Goal: Transaction & Acquisition: Download file/media

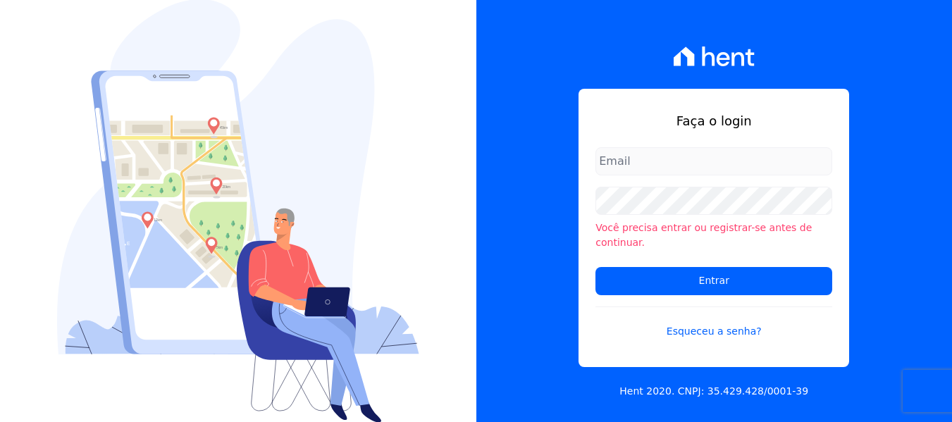
type input "[PERSON_NAME][EMAIL_ADDRESS][DOMAIN_NAME]"
click at [641, 162] on input "amanda.piquini@quattroconstrutora.com.br" at bounding box center [714, 161] width 237 height 28
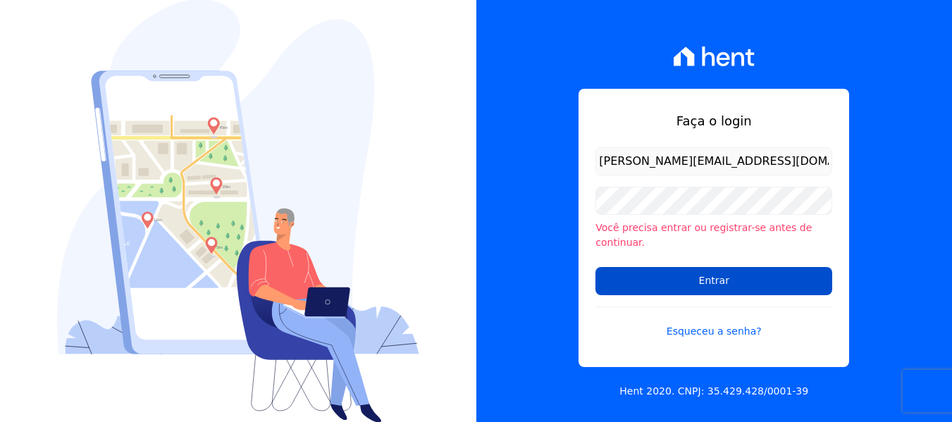
click at [643, 276] on input "Entrar" at bounding box center [714, 281] width 237 height 28
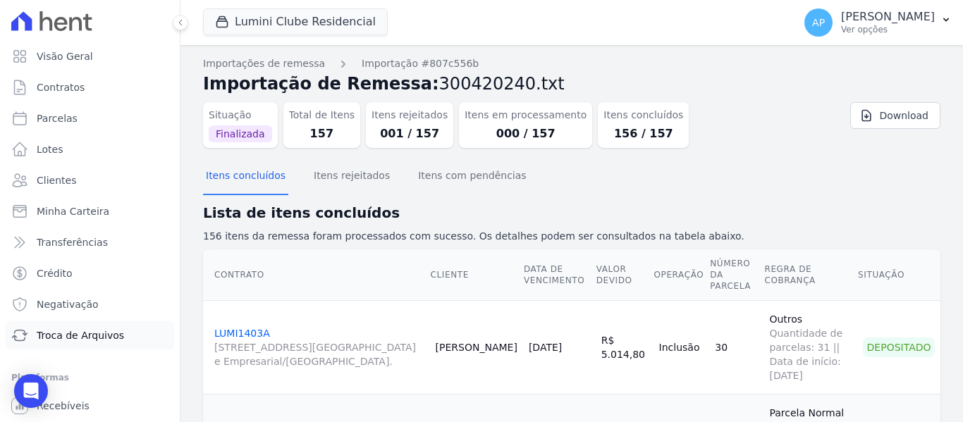
click at [104, 343] on link "Troca de Arquivos" at bounding box center [90, 335] width 168 height 28
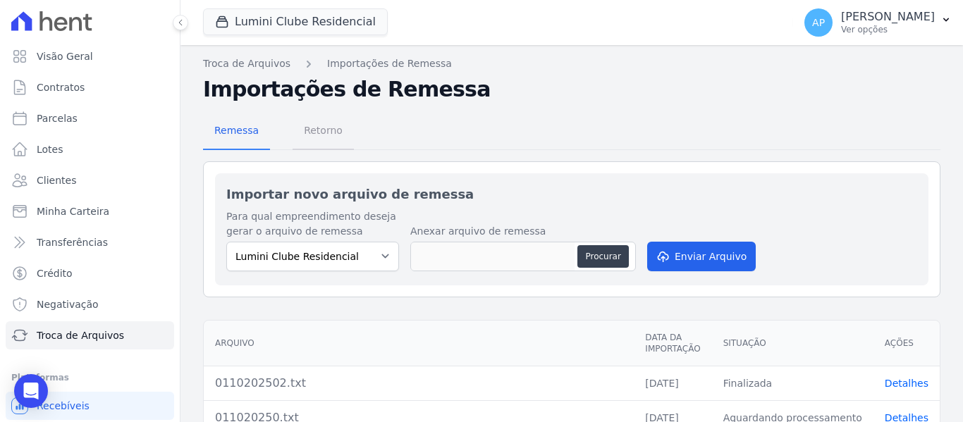
click at [320, 137] on span "Retorno" at bounding box center [323, 130] width 56 height 28
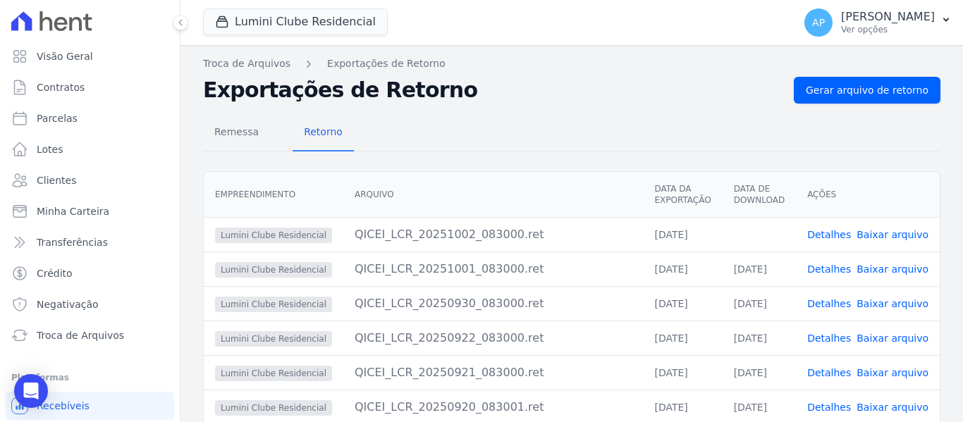
click at [883, 238] on link "Baixar arquivo" at bounding box center [892, 234] width 72 height 11
click at [338, 23] on button "Lumini Clube Residencial" at bounding box center [295, 21] width 185 height 27
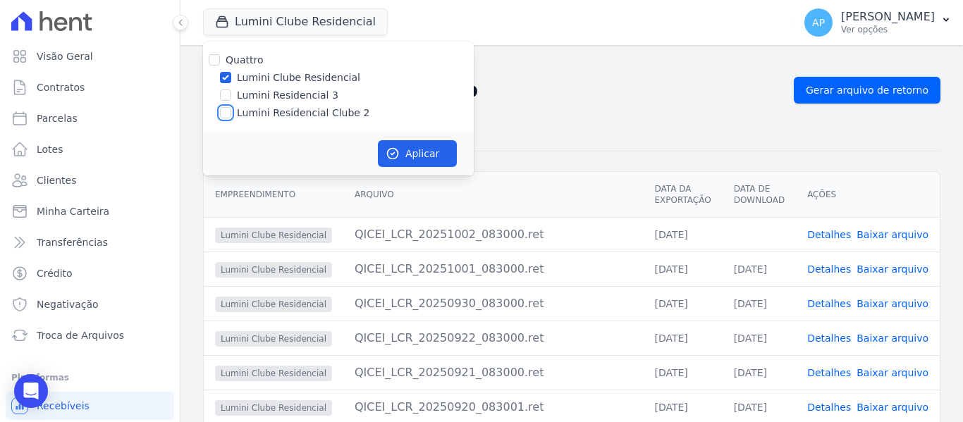
click at [226, 115] on input "Lumini Residencial Clube 2" at bounding box center [225, 112] width 11 height 11
checkbox input "true"
drag, startPoint x: 223, startPoint y: 74, endPoint x: 228, endPoint y: 81, distance: 8.2
click at [224, 73] on input "Lumini Clube Residencial" at bounding box center [225, 77] width 11 height 11
checkbox input "false"
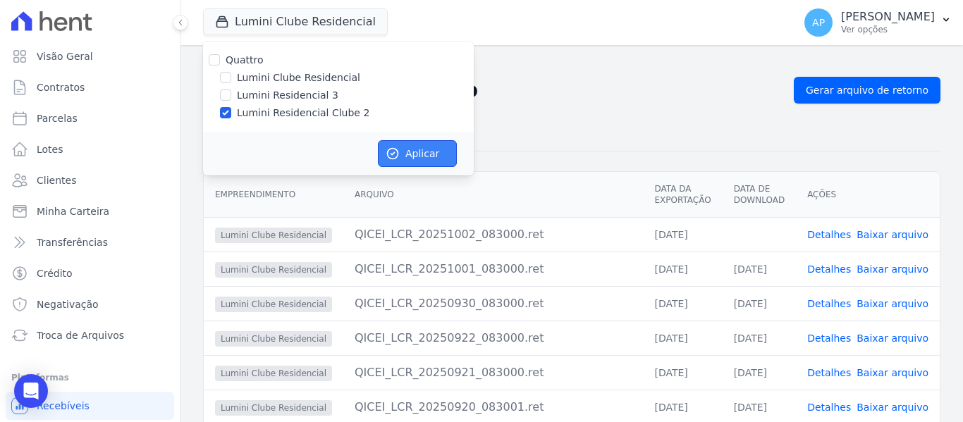
click at [438, 144] on button "Aplicar" at bounding box center [417, 153] width 79 height 27
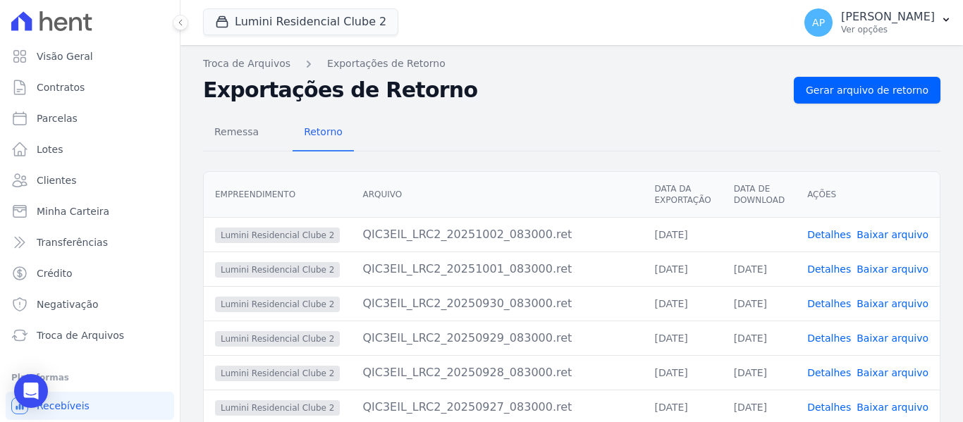
click at [910, 233] on link "Baixar arquivo" at bounding box center [892, 234] width 72 height 11
